Goal: Task Accomplishment & Management: Use online tool/utility

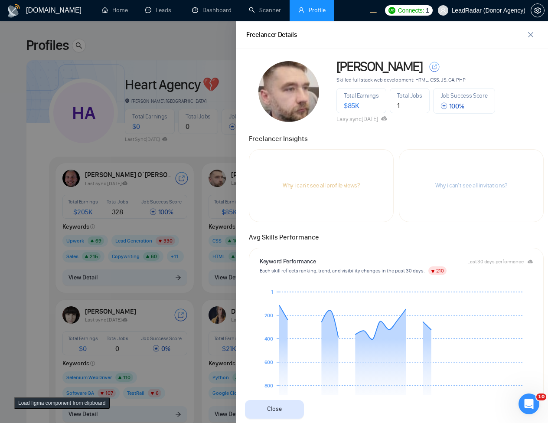
scroll to position [364, 0]
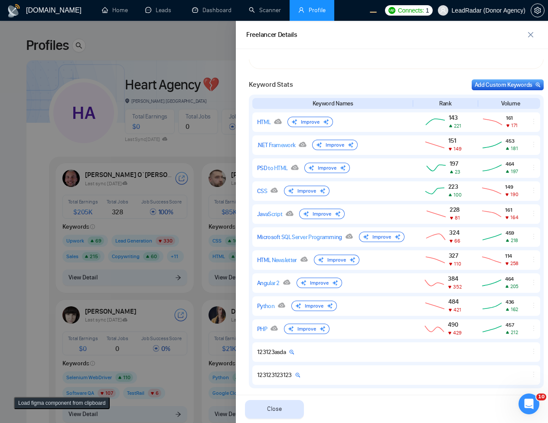
click at [208, 137] on div at bounding box center [274, 222] width 548 height 402
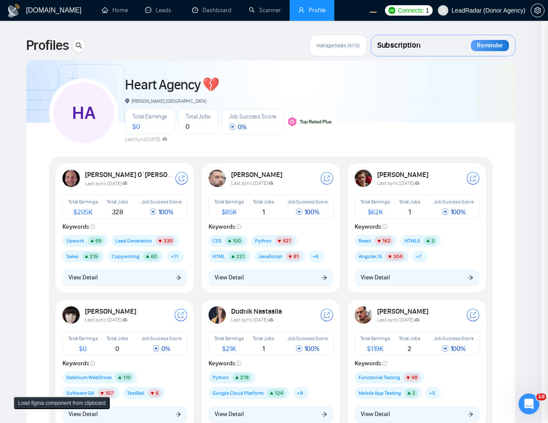
scroll to position [0, 0]
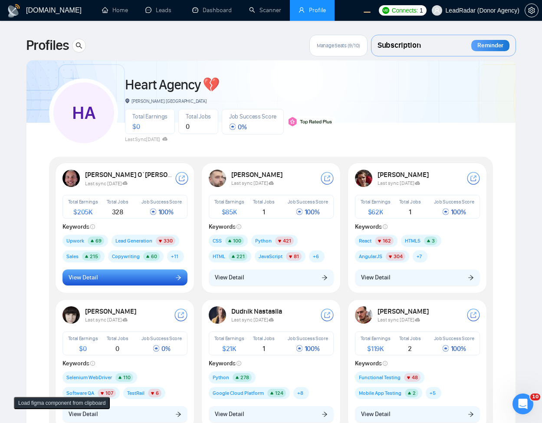
click at [124, 274] on button "View Detail" at bounding box center [124, 277] width 125 height 16
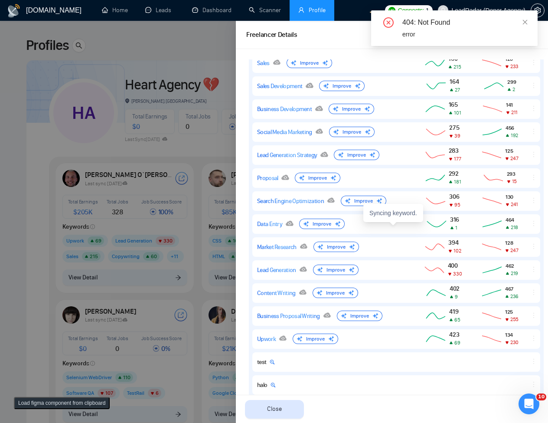
scroll to position [573, 0]
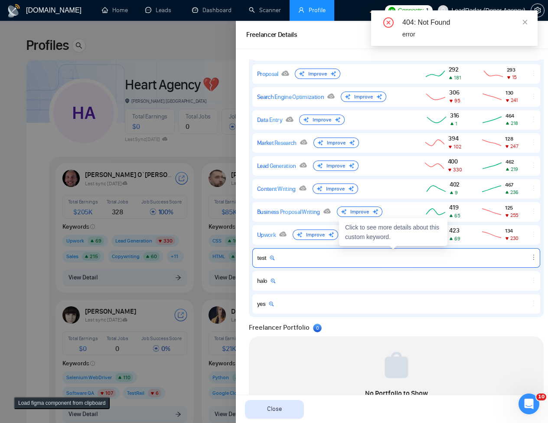
click at [530, 255] on icon "ellipsis" at bounding box center [533, 257] width 7 height 7
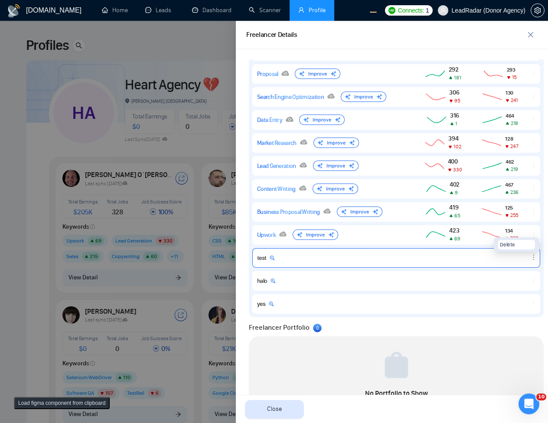
click at [528, 254] on div at bounding box center [534, 258] width 12 height 8
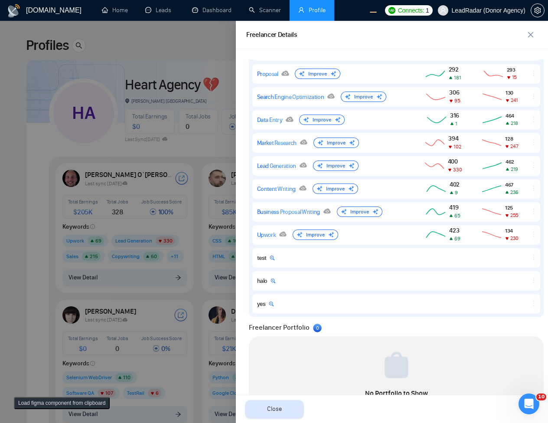
click at [158, 307] on div at bounding box center [274, 222] width 548 height 402
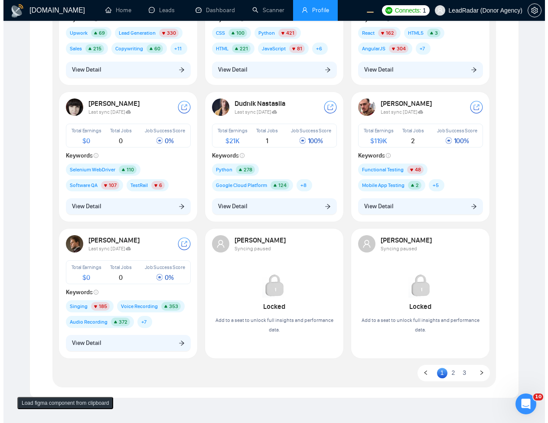
scroll to position [208, 0]
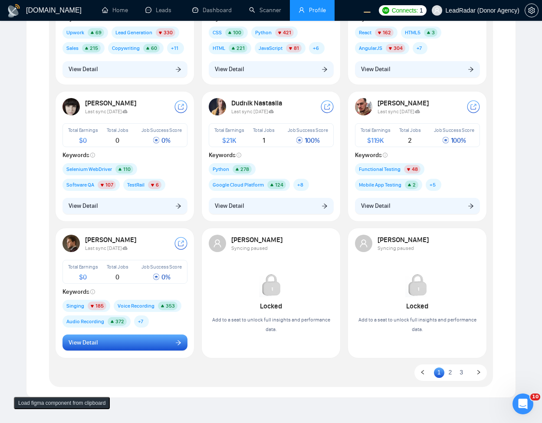
click at [131, 342] on button "View Detail" at bounding box center [124, 342] width 125 height 16
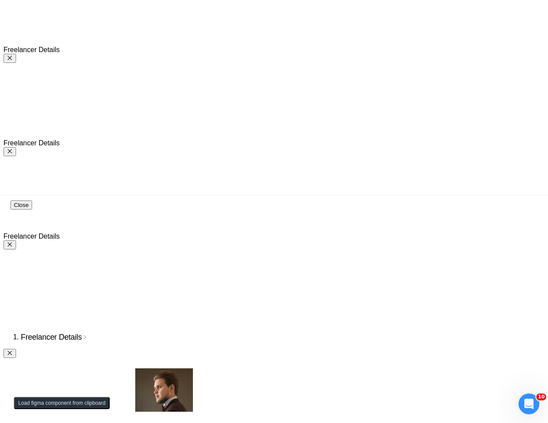
scroll to position [0, 0]
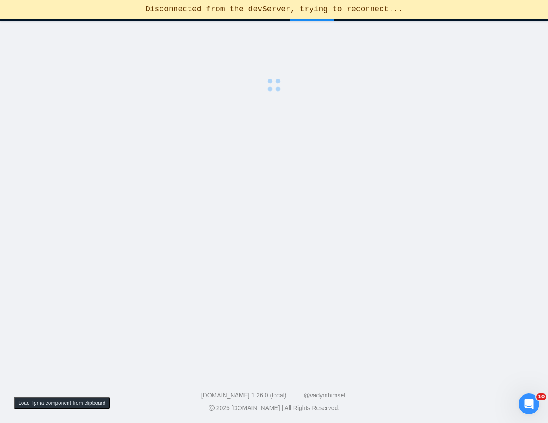
click at [314, 104] on main at bounding box center [274, 195] width 520 height 321
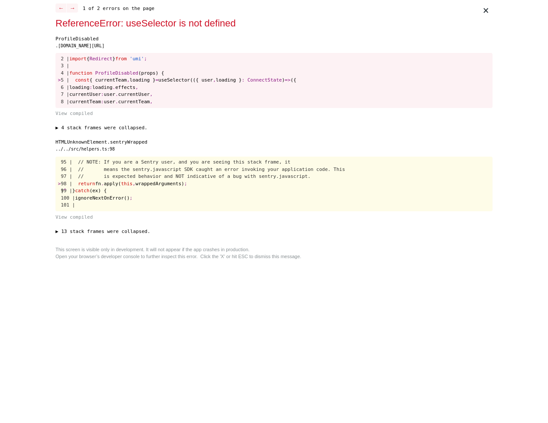
click at [339, 149] on div "../../src/helpers.ts:98" at bounding box center [274, 149] width 437 height 7
click at [223, 157] on pre "95 | // NOTE: If you are a Sentry user, and you are seeing this stack frame, it…" at bounding box center [274, 184] width 437 height 55
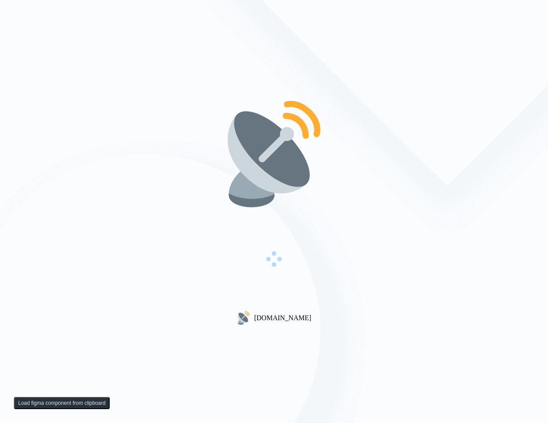
click at [278, 144] on img at bounding box center [274, 153] width 111 height 111
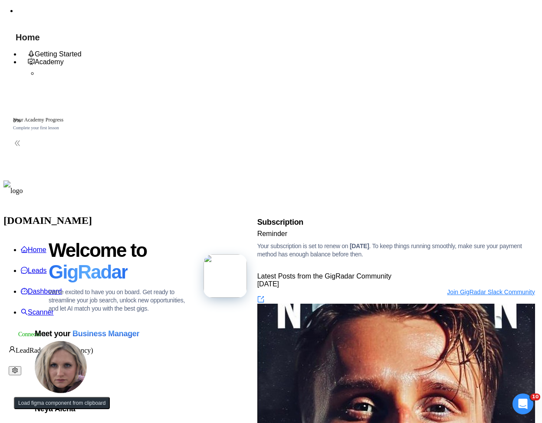
click at [309, 239] on ul "Home Leads Dashboard Scanner" at bounding box center [270, 280] width 535 height 83
click at [304, 239] on ul "Home Leads Dashboard Scanner" at bounding box center [270, 280] width 535 height 83
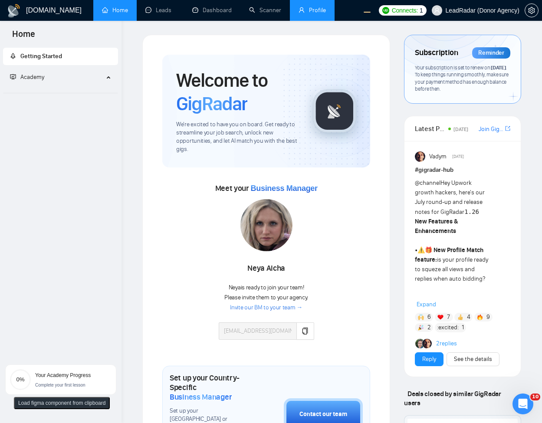
click at [316, 14] on link "Profile" at bounding box center [311, 10] width 27 height 7
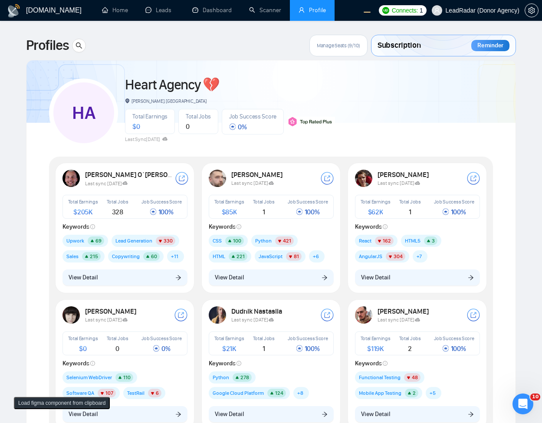
click at [411, 98] on div "HA Heart Agency 💔 Boardman, United States Total Earnings $ 0 Total Jobs 0 Job S…" at bounding box center [271, 109] width 444 height 77
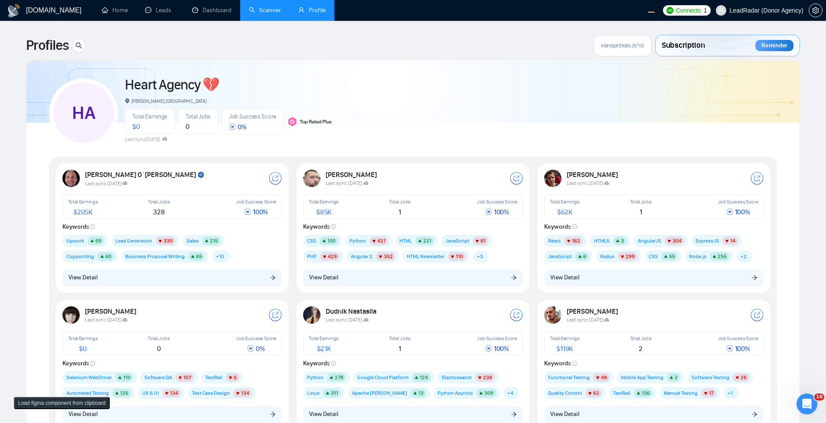
click at [249, 7] on link "Scanner" at bounding box center [265, 10] width 32 height 7
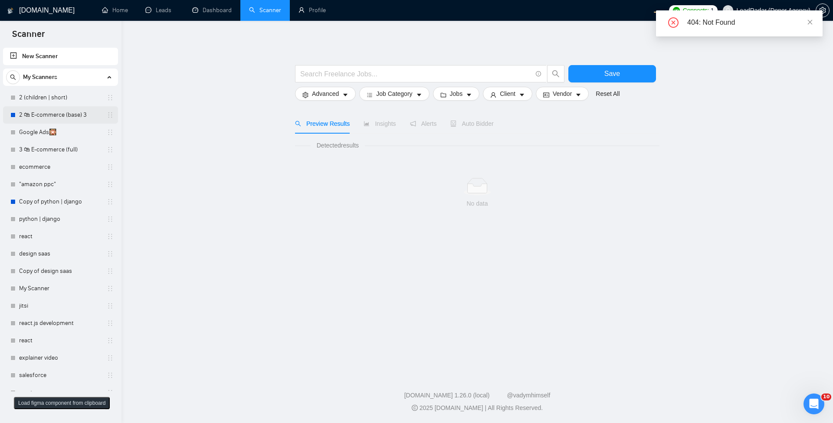
click at [46, 118] on link "2 🛍 E-commerce (base) 3" at bounding box center [60, 114] width 82 height 17
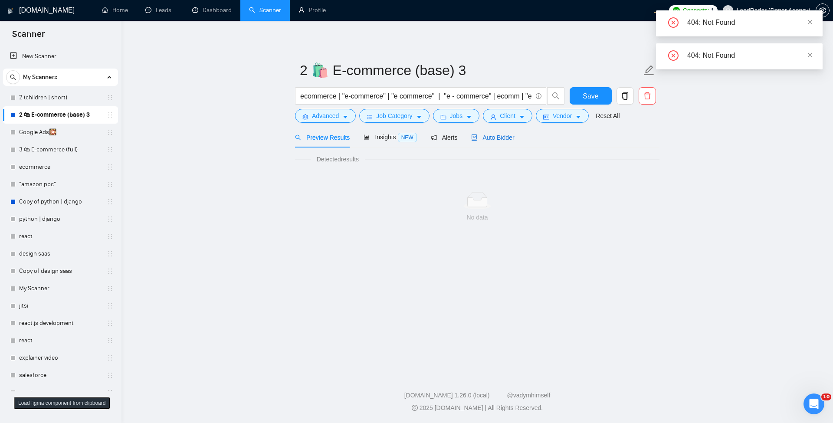
click at [513, 142] on div "Auto Bidder" at bounding box center [492, 138] width 43 height 10
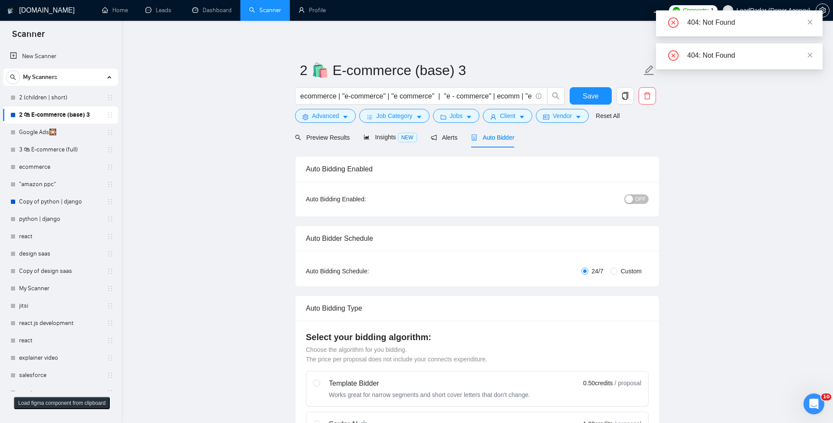
radio input "false"
radio input "true"
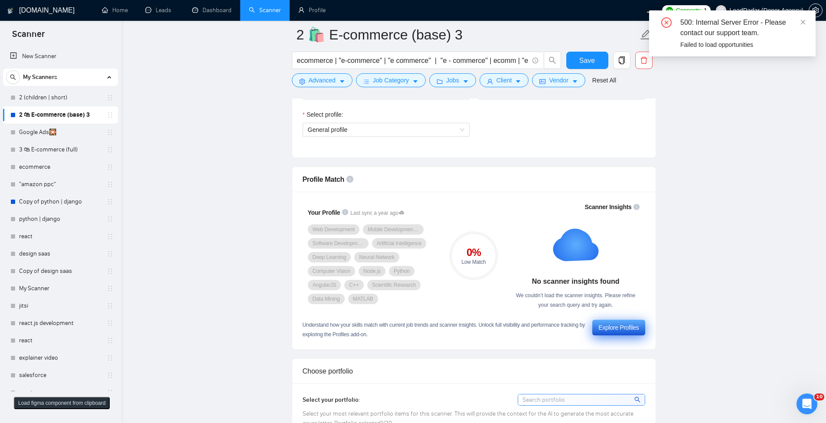
scroll to position [624, 0]
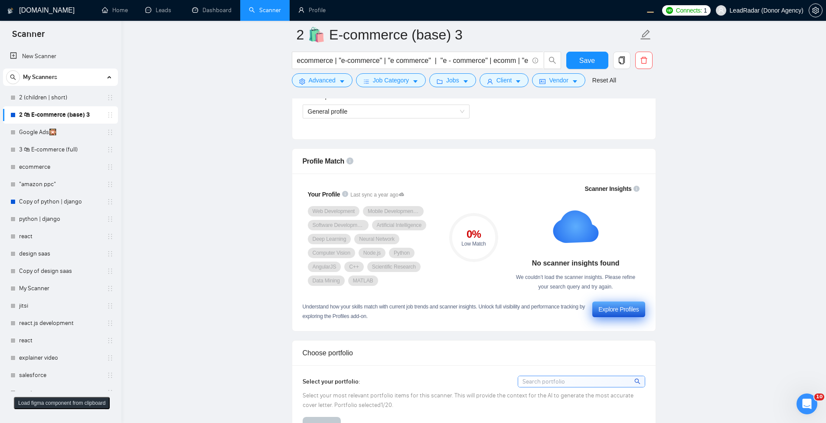
click at [548, 314] on div "Explore Profiles" at bounding box center [618, 309] width 40 height 10
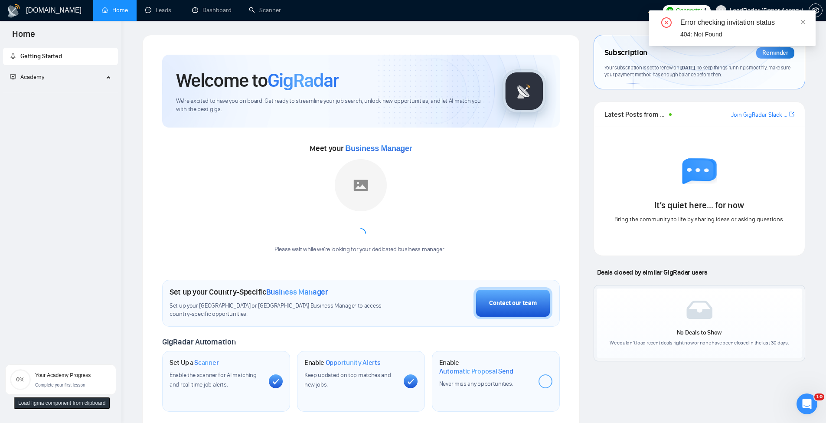
click at [317, 16] on ul "Home Leads Dashboard Scanner" at bounding box center [369, 10] width 558 height 21
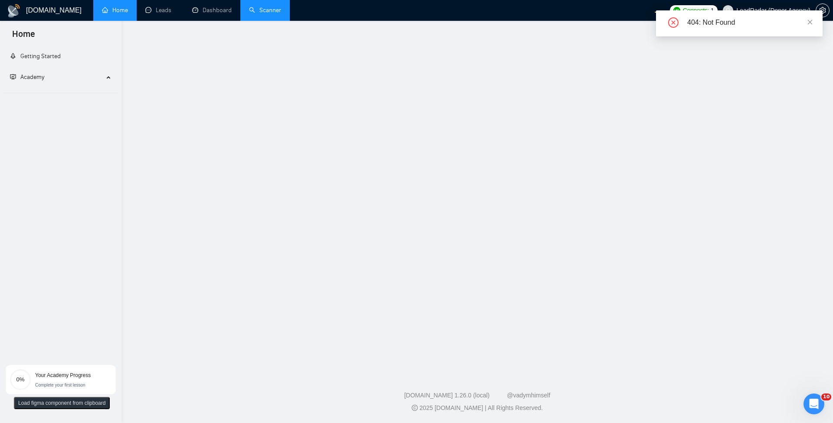
click at [252, 11] on link "Scanner" at bounding box center [265, 10] width 32 height 7
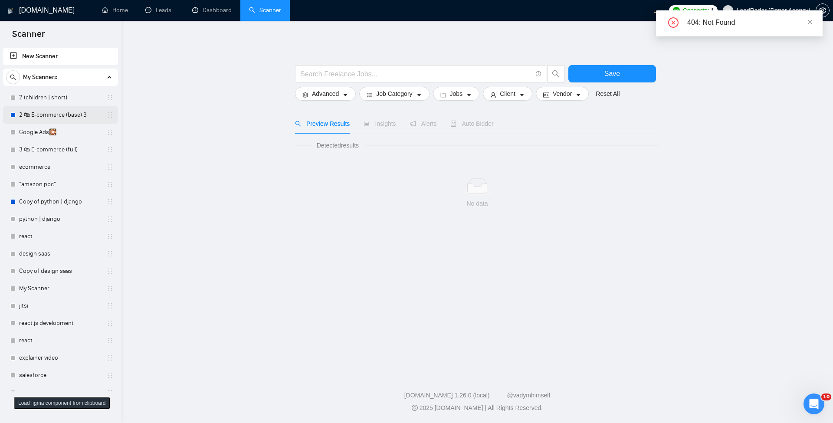
click at [59, 114] on link "2 🛍 E-commerce (base) 3" at bounding box center [60, 114] width 82 height 17
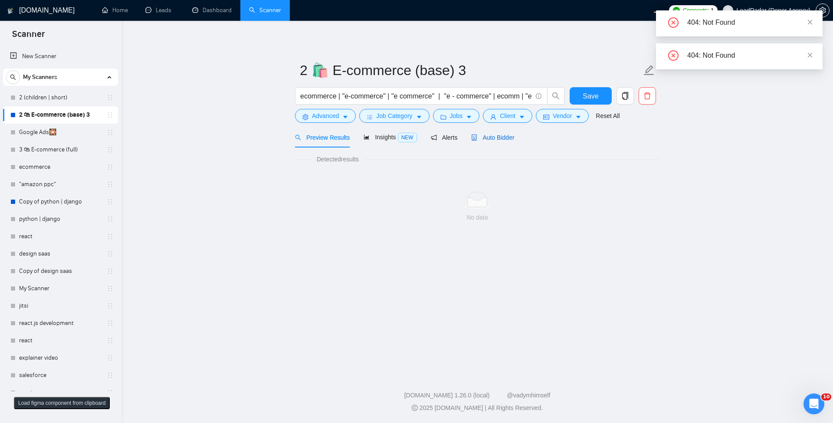
click at [509, 138] on span "Auto Bidder" at bounding box center [492, 137] width 43 height 7
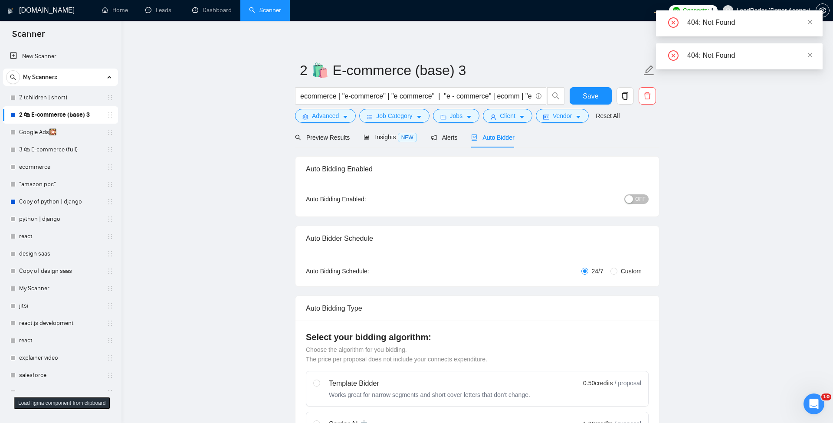
radio input "false"
radio input "true"
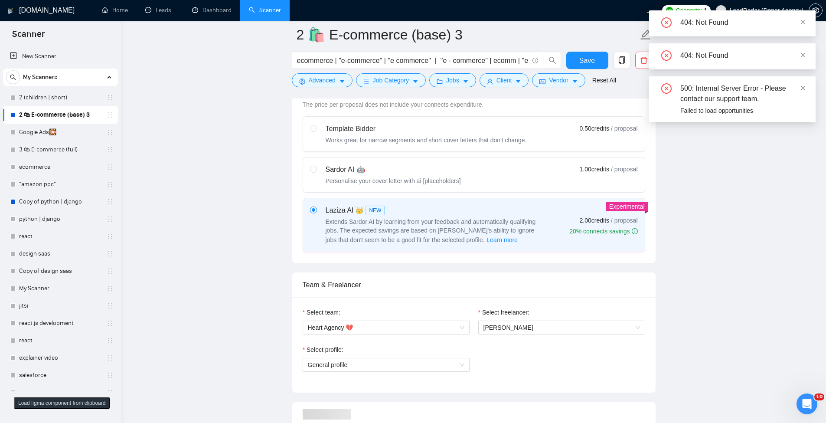
scroll to position [676, 0]
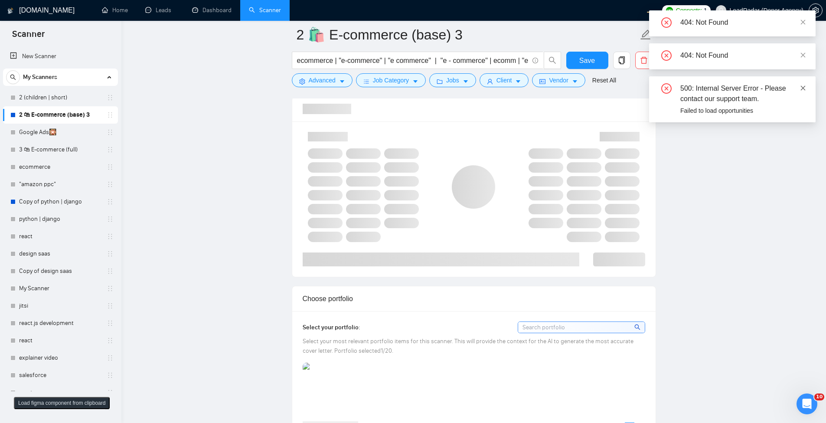
click at [802, 86] on icon "close" at bounding box center [803, 88] width 6 height 6
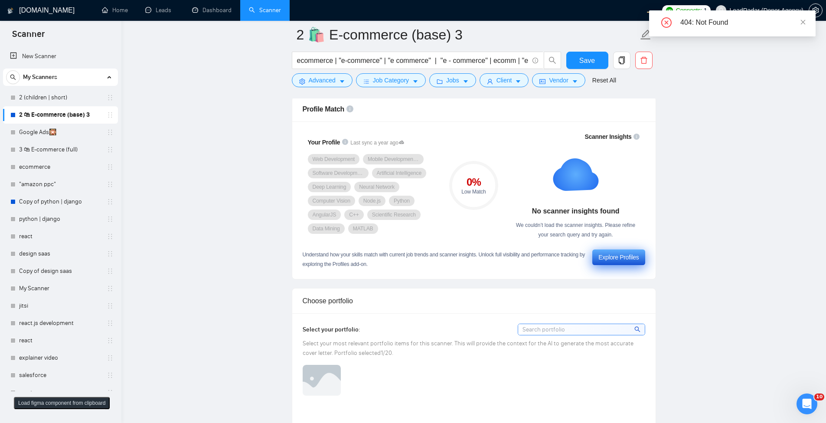
click at [621, 262] on div "Explore Profiles" at bounding box center [618, 257] width 40 height 10
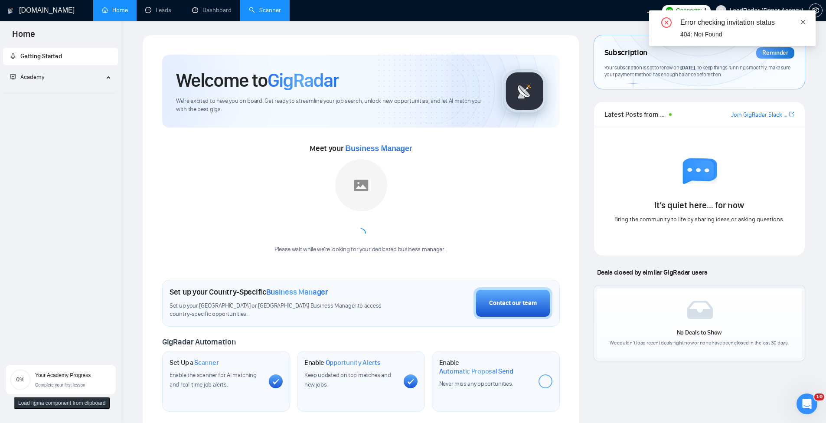
click at [800, 22] on icon "close" at bounding box center [803, 22] width 6 height 6
click at [323, 41] on div "Welcome to GigRadar We're excited to have you on board. Get ready to streamline…" at bounding box center [360, 325] width 437 height 580
click at [798, 23] on div "Error checking invitation status" at bounding box center [742, 22] width 125 height 10
click at [801, 23] on icon "close" at bounding box center [803, 22] width 6 height 6
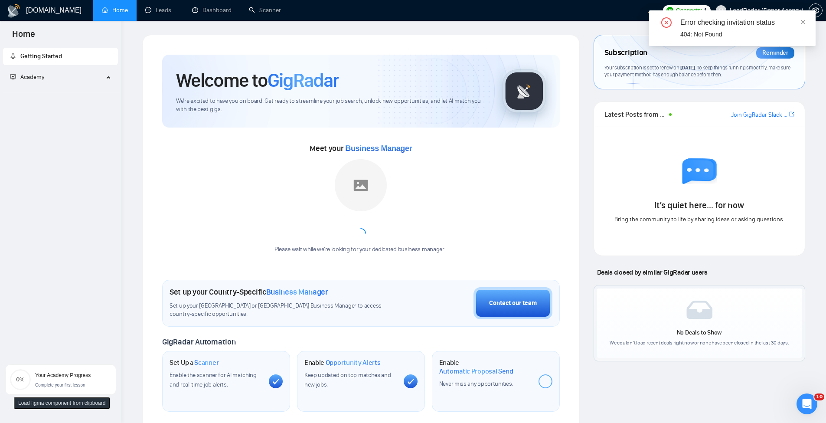
click at [335, 148] on span "Meet your Business Manager" at bounding box center [361, 149] width 102 height 10
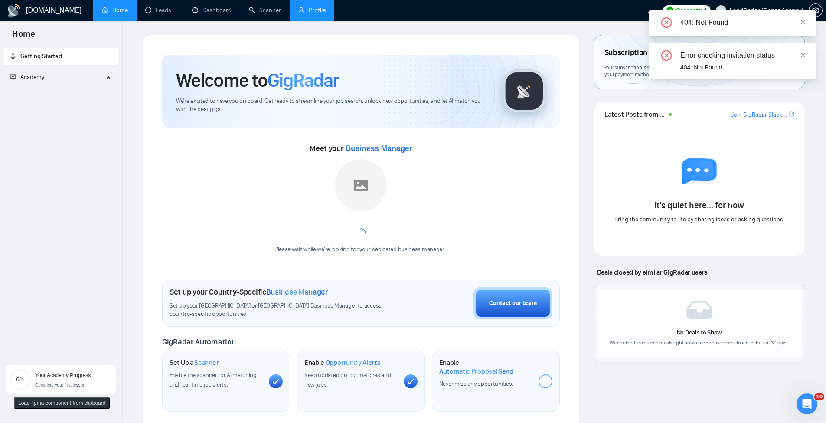
click at [322, 14] on link "Profile" at bounding box center [311, 10] width 27 height 7
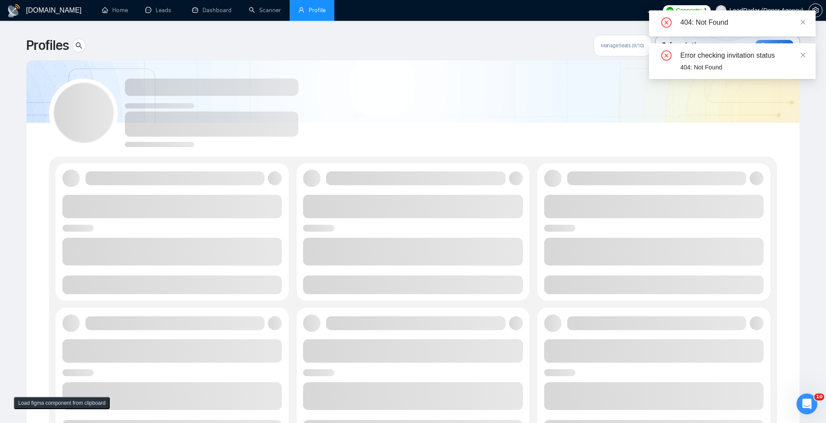
click at [811, 52] on div "Error checking invitation status 404: Not Found" at bounding box center [732, 61] width 167 height 36
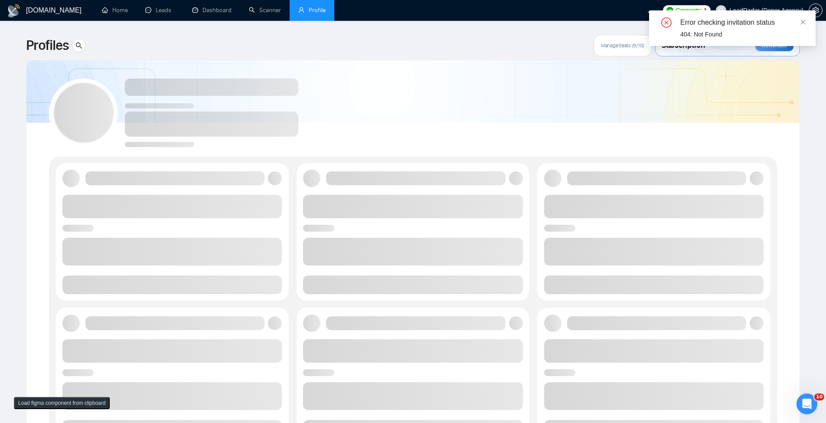
click at [806, 58] on body "GigRadar.io Home Leads Dashboard Scanner Profile Connects: 1 LeadRadar (Donor A…" at bounding box center [413, 211] width 826 height 423
click at [801, 20] on icon "close" at bounding box center [803, 22] width 5 height 5
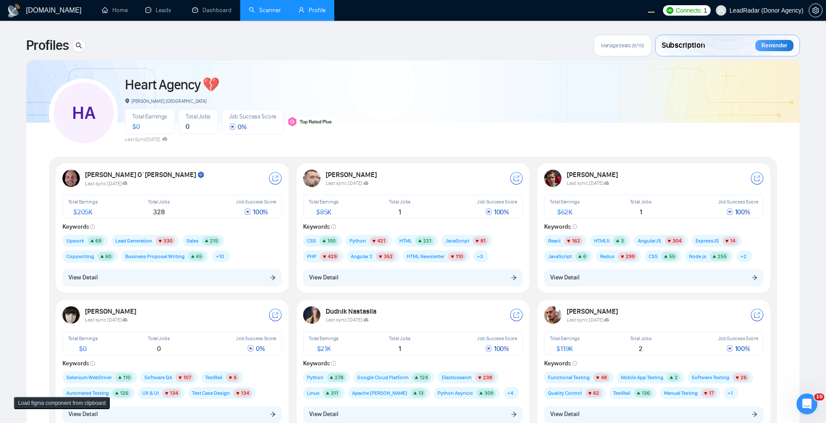
click at [273, 11] on link "Scanner" at bounding box center [265, 10] width 32 height 7
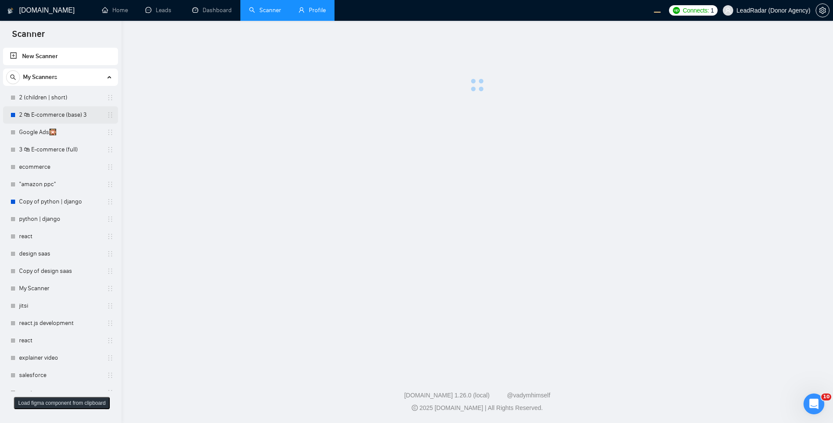
click at [58, 115] on link "2 🛍 E-commerce (base) 3" at bounding box center [60, 114] width 82 height 17
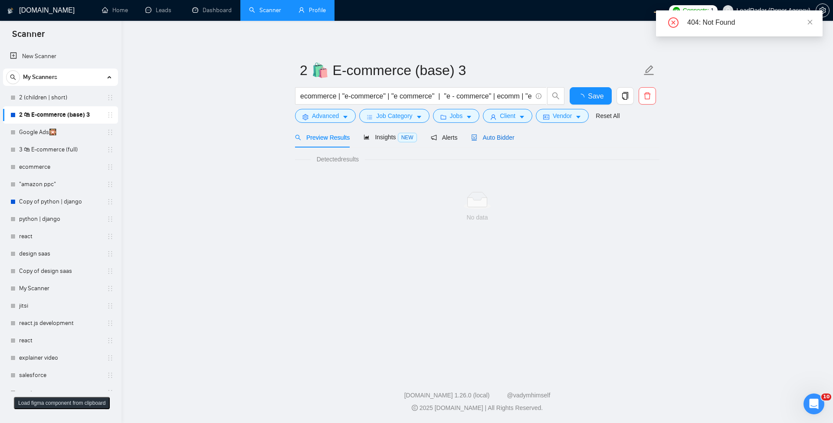
click at [496, 138] on span "Auto Bidder" at bounding box center [492, 137] width 43 height 7
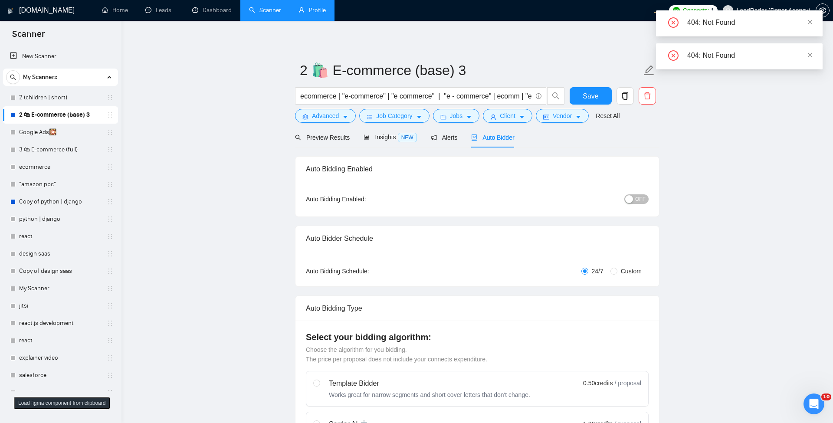
radio input "false"
radio input "true"
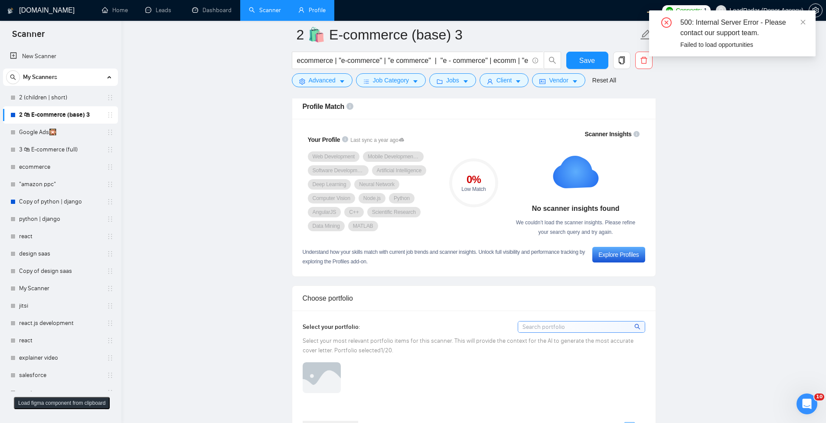
scroll to position [624, 0]
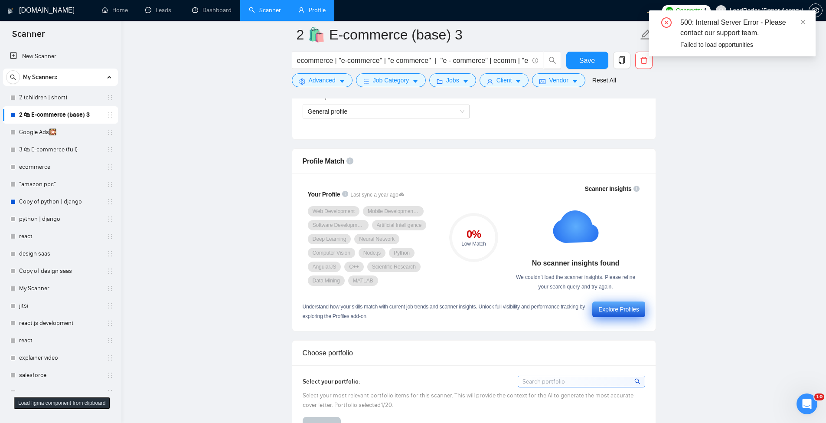
click at [619, 307] on div "Explore Profiles" at bounding box center [618, 309] width 40 height 10
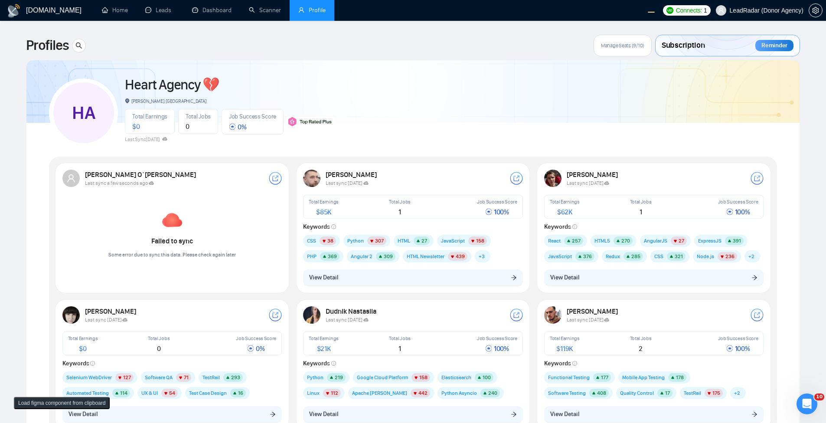
click at [331, 114] on div "Total Earnings $ 0 Total Jobs 0 Job Success Score 0 %" at bounding box center [230, 122] width 210 height 26
